Goal: Entertainment & Leisure: Consume media (video, audio)

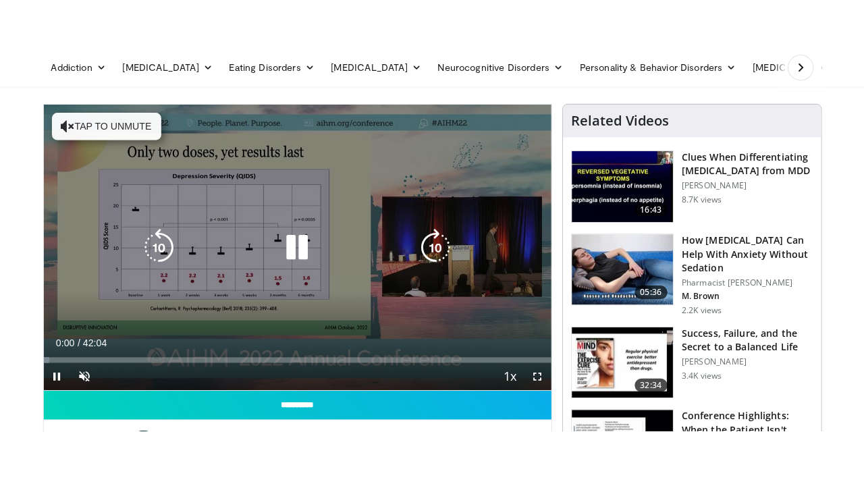
scroll to position [67, 0]
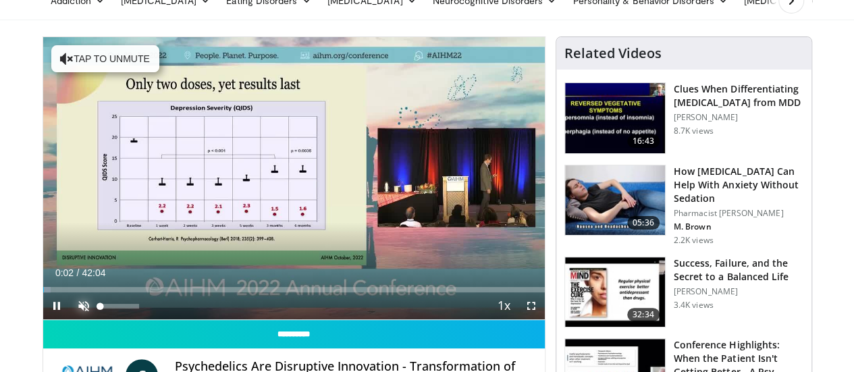
click at [70, 319] on span "Video Player" at bounding box center [83, 305] width 27 height 27
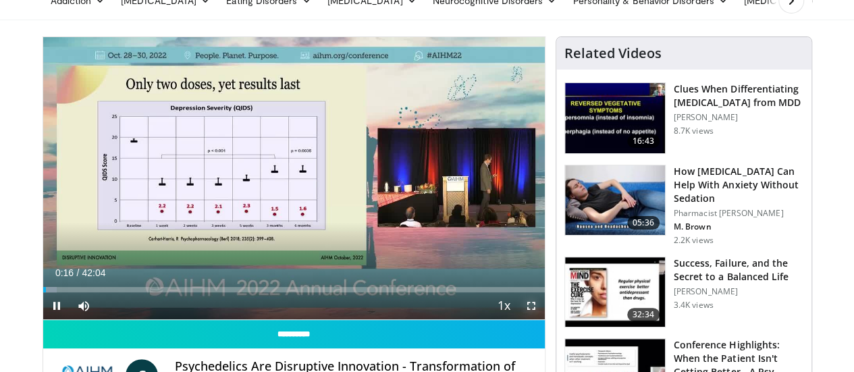
click at [545, 319] on span "Video Player" at bounding box center [531, 305] width 27 height 27
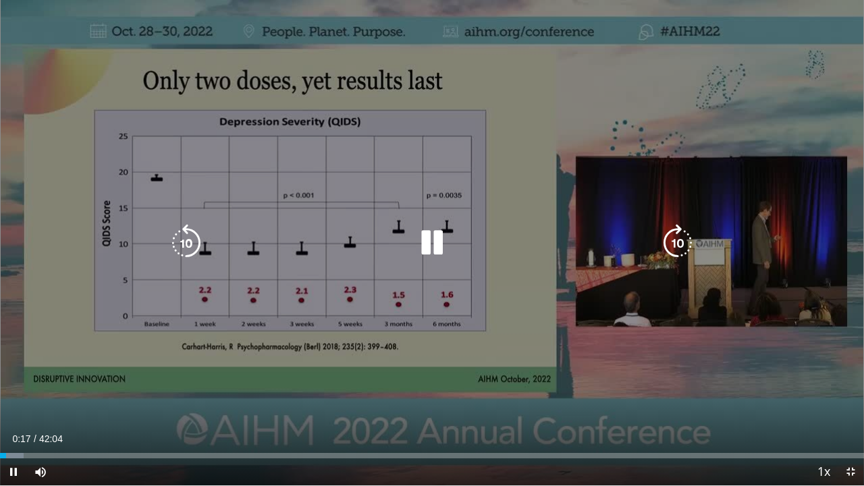
click at [431, 248] on icon "Video Player" at bounding box center [432, 243] width 38 height 38
click at [622, 288] on div "10 seconds Tap to unmute" at bounding box center [432, 242] width 864 height 485
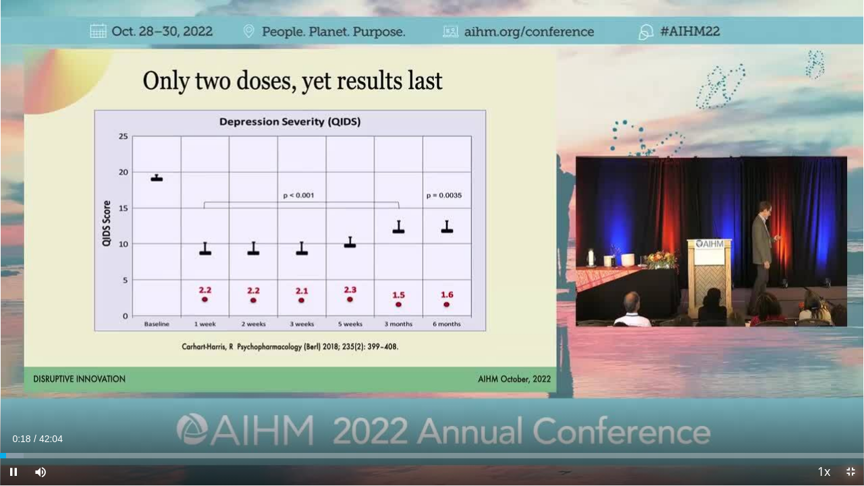
click at [853, 371] on span "Video Player" at bounding box center [850, 471] width 27 height 27
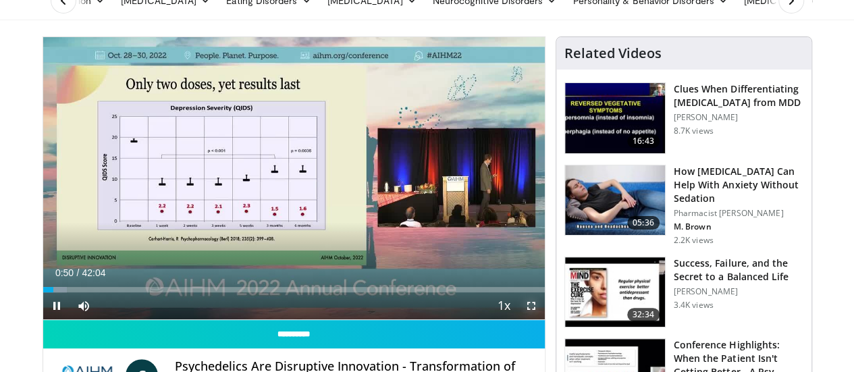
click at [544, 319] on span "Video Player" at bounding box center [531, 305] width 27 height 27
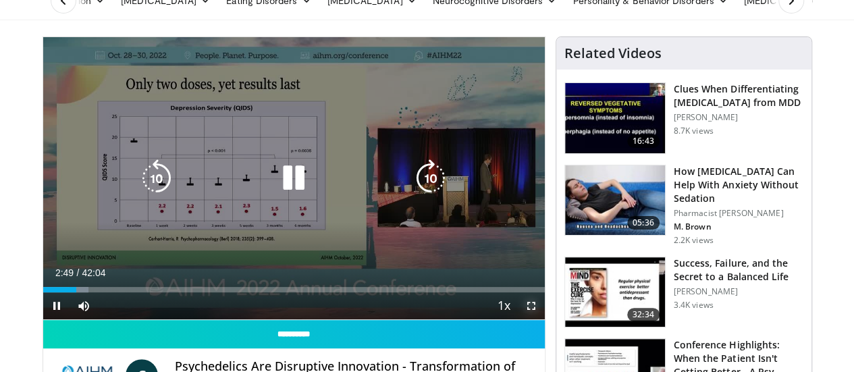
drag, startPoint x: 544, startPoint y: 334, endPoint x: 543, endPoint y: 416, distance: 81.7
click at [544, 319] on span "Video Player" at bounding box center [531, 305] width 27 height 27
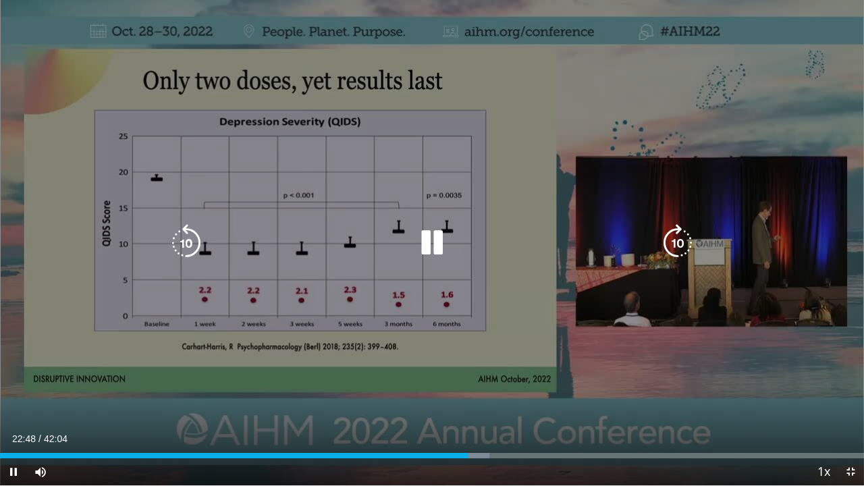
click at [433, 256] on icon "Video Player" at bounding box center [432, 243] width 38 height 38
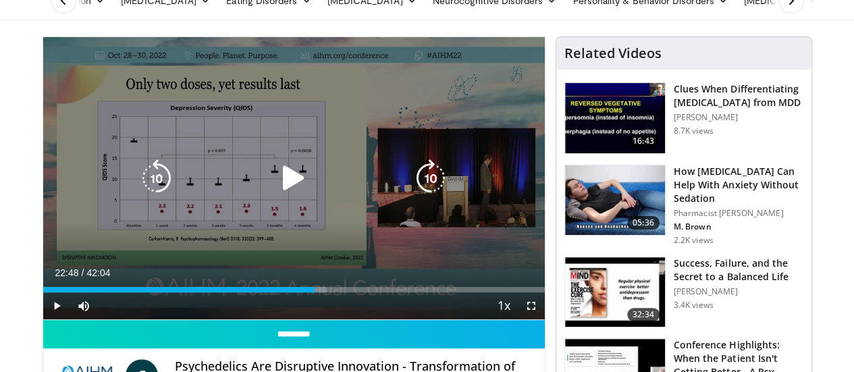
click at [315, 140] on div "10 seconds Tap to unmute" at bounding box center [293, 178] width 501 height 282
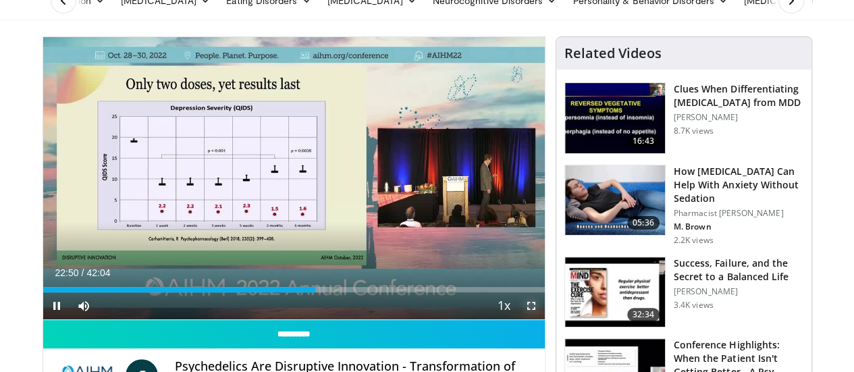
click at [541, 319] on span "Video Player" at bounding box center [531, 305] width 27 height 27
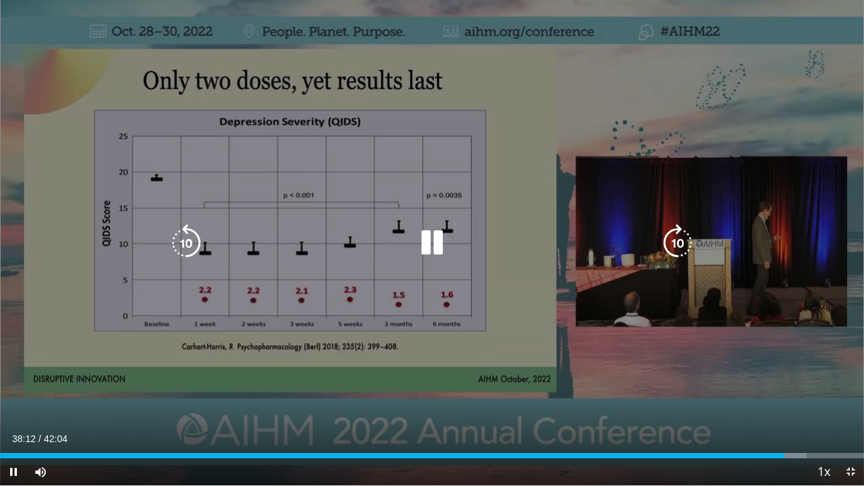
click at [433, 243] on icon "Video Player" at bounding box center [432, 243] width 38 height 38
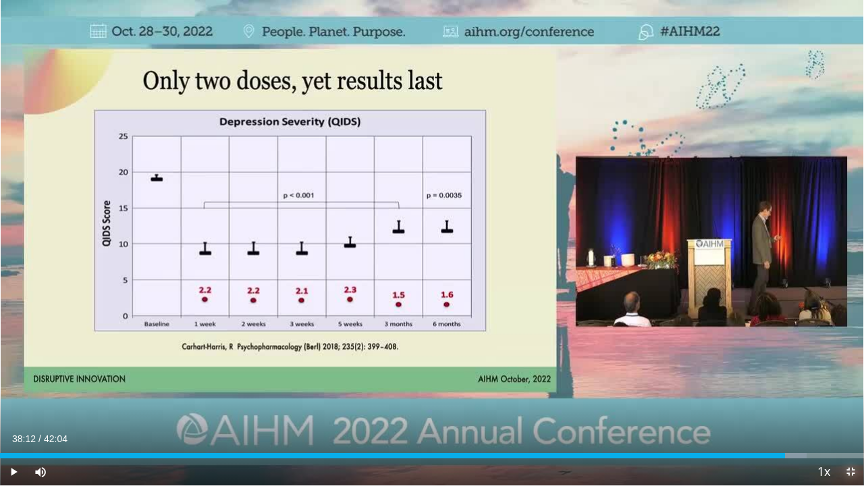
click at [846, 371] on span "Video Player" at bounding box center [850, 471] width 27 height 27
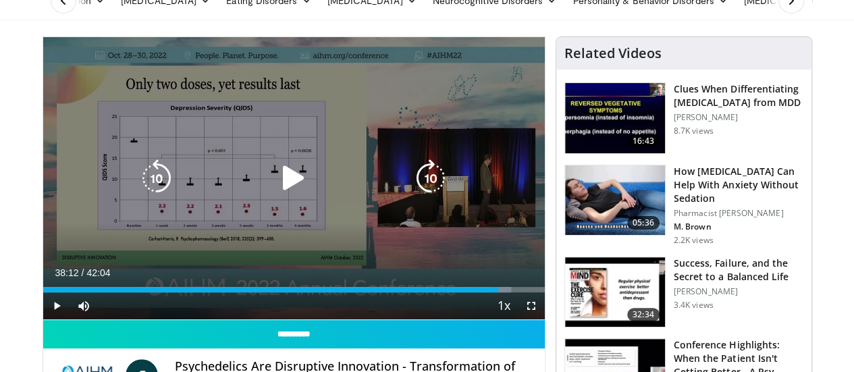
click at [281, 195] on icon "Video Player" at bounding box center [294, 178] width 38 height 38
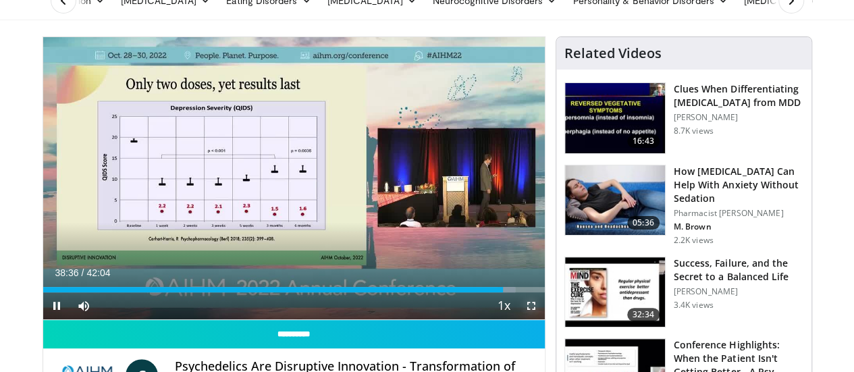
click at [541, 319] on span "Video Player" at bounding box center [531, 305] width 27 height 27
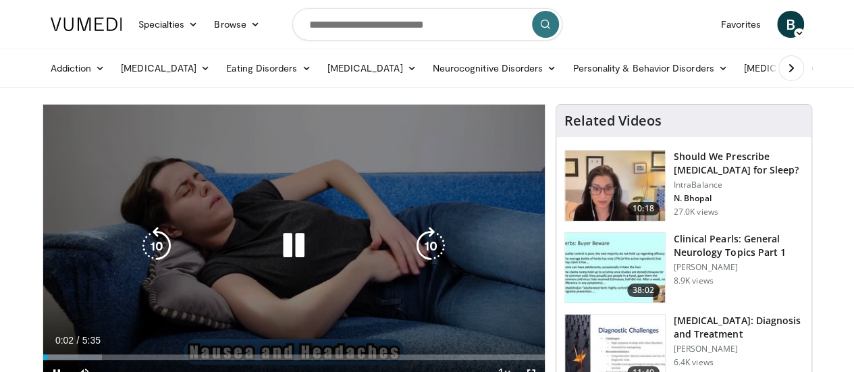
click at [291, 262] on icon "Video Player" at bounding box center [294, 246] width 38 height 38
